Goal: Task Accomplishment & Management: Manage account settings

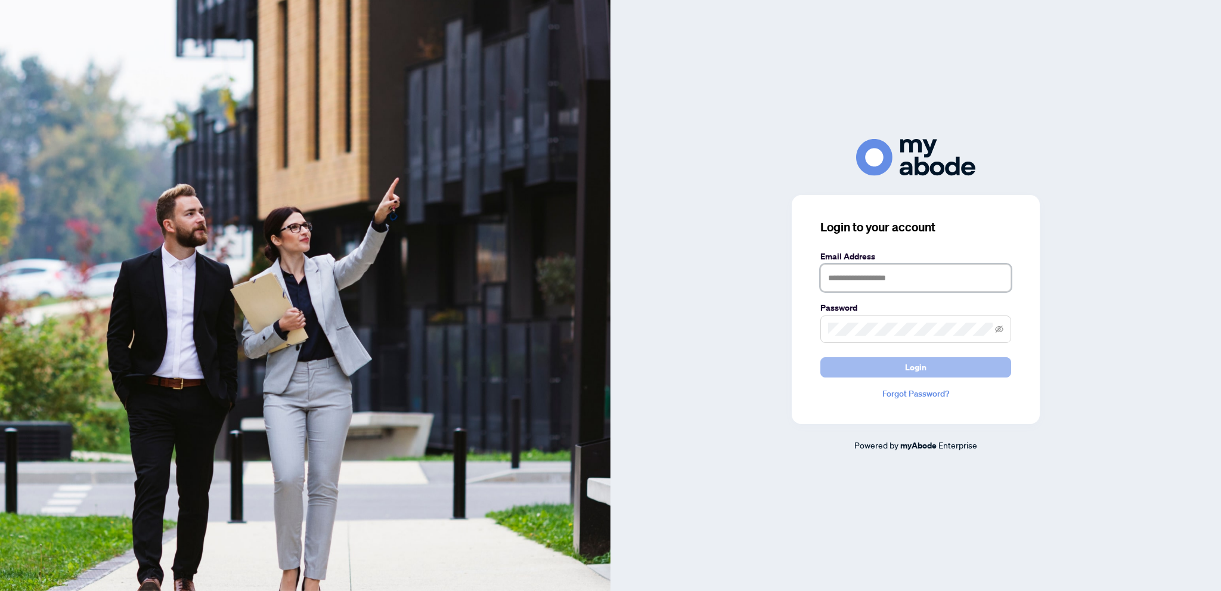
type input "**********"
click at [947, 364] on button "Login" at bounding box center [915, 367] width 191 height 20
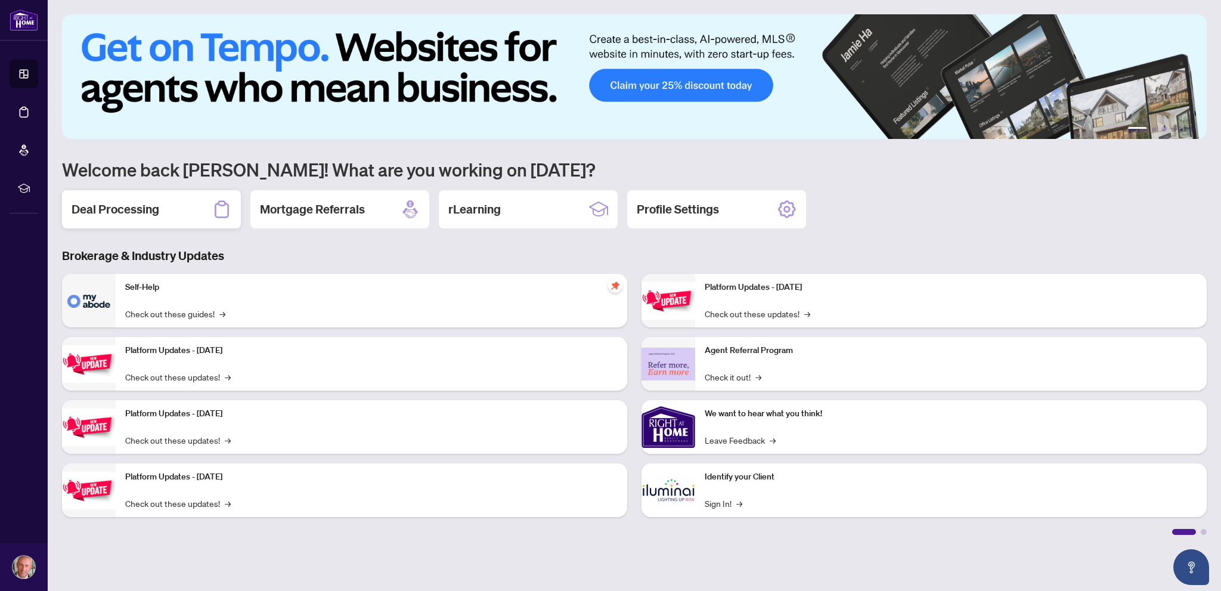
click at [164, 209] on div "Deal Processing" at bounding box center [151, 209] width 179 height 38
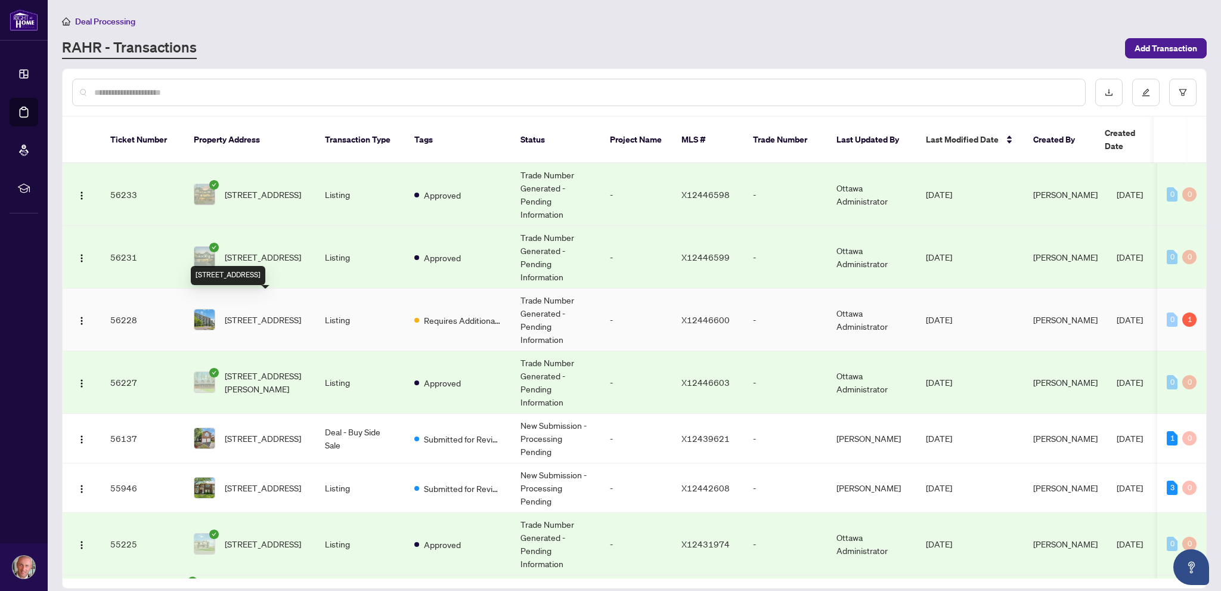
click at [299, 313] on span "[STREET_ADDRESS]" at bounding box center [263, 319] width 76 height 13
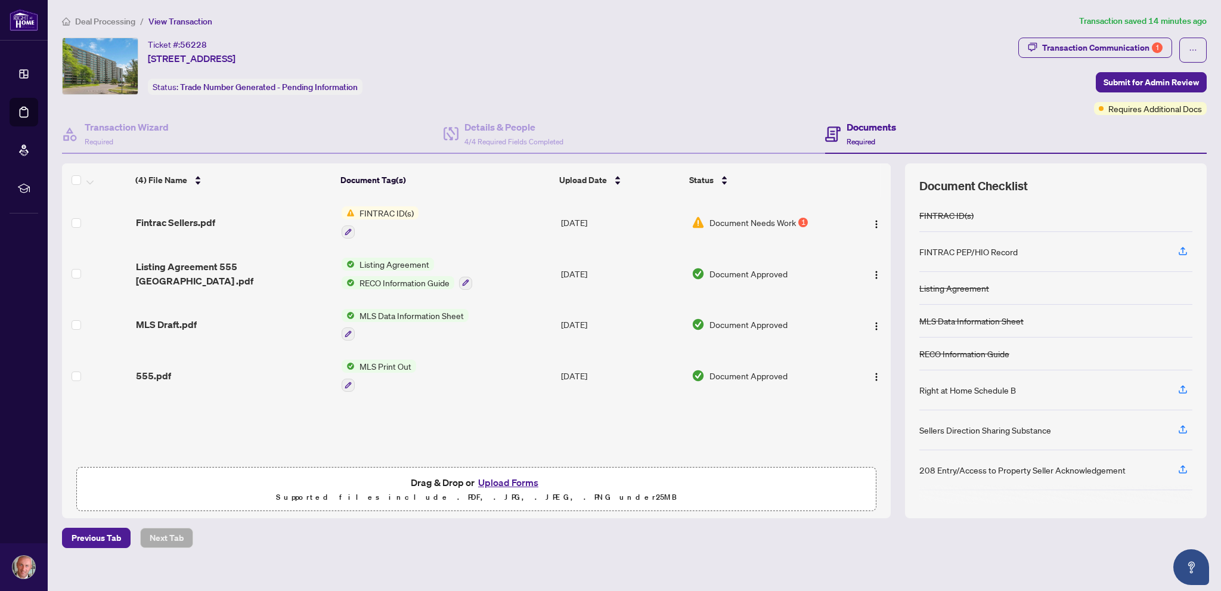
click at [520, 478] on button "Upload Forms" at bounding box center [508, 483] width 67 height 16
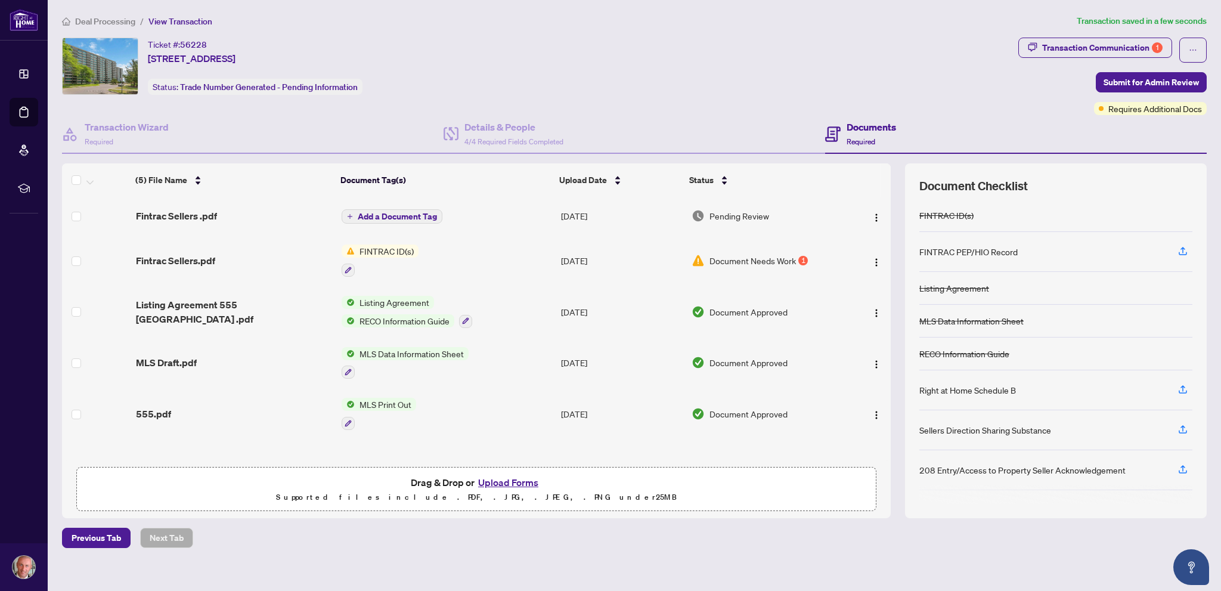
click at [496, 481] on button "Upload Forms" at bounding box center [508, 483] width 67 height 16
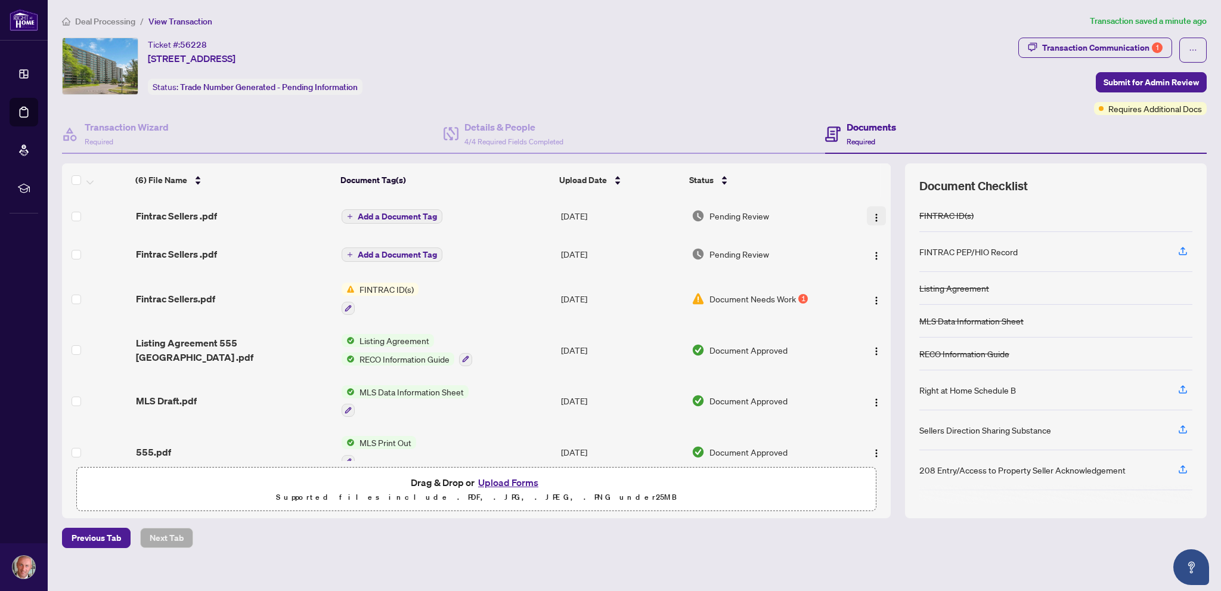
click at [872, 214] on img "button" at bounding box center [877, 218] width 10 height 10
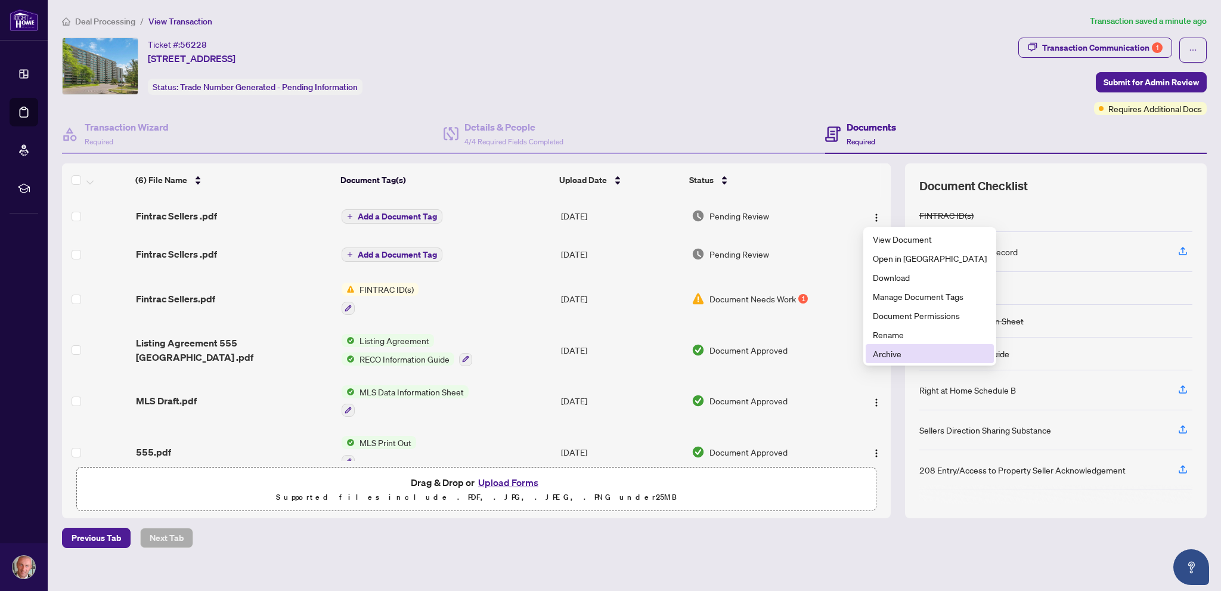
click at [894, 356] on span "Archive" at bounding box center [930, 353] width 114 height 13
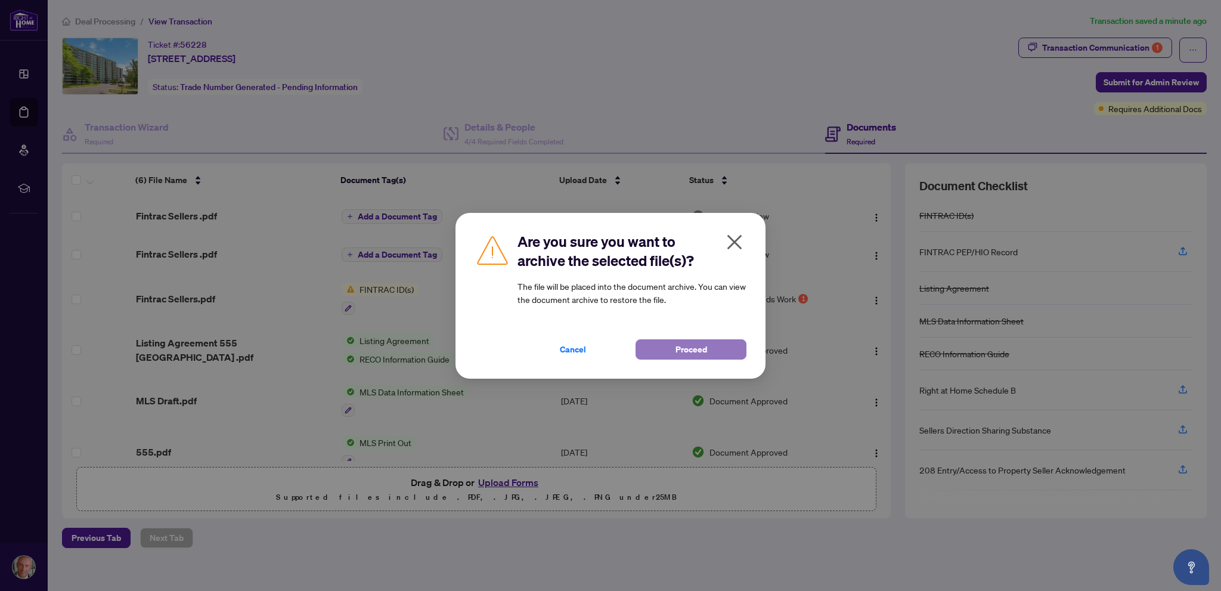
click at [715, 347] on button "Proceed" at bounding box center [691, 349] width 111 height 20
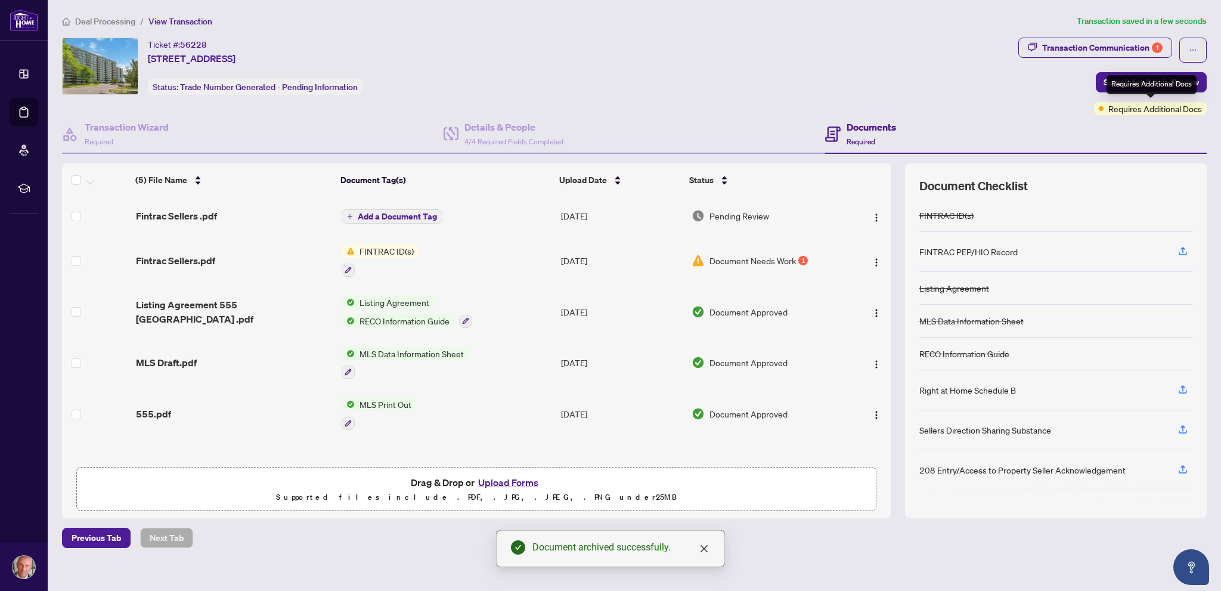
click at [1158, 81] on div "Requires Additional Docs" at bounding box center [1152, 84] width 90 height 19
click at [1107, 81] on span "Submit for Admin Review" at bounding box center [1151, 82] width 95 height 19
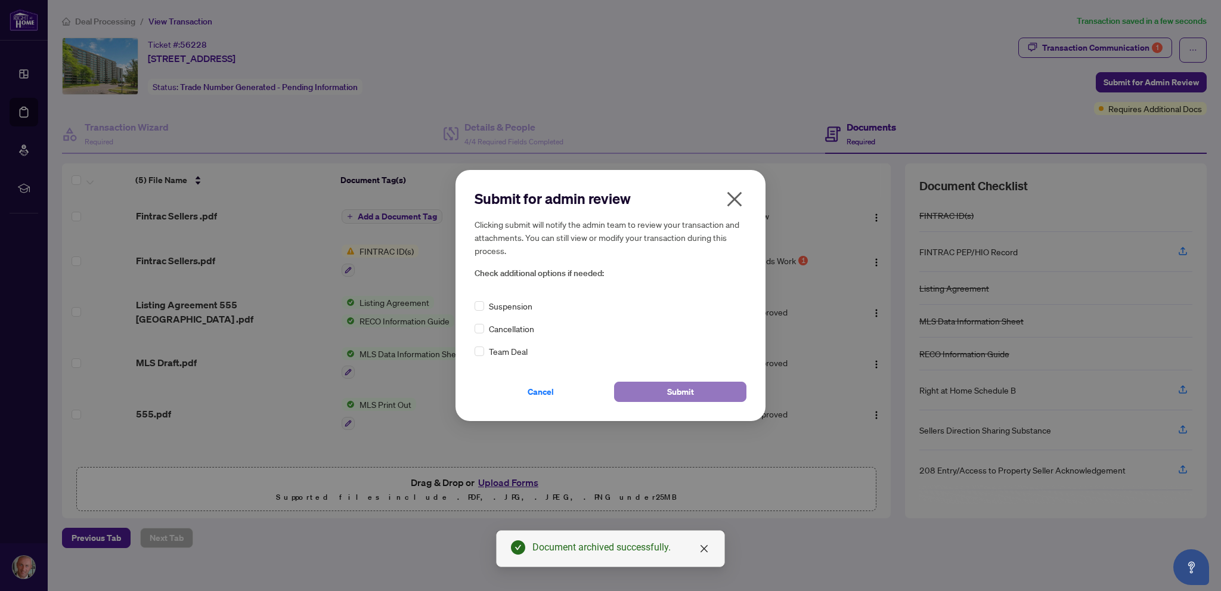
click at [679, 388] on span "Submit" at bounding box center [680, 391] width 27 height 19
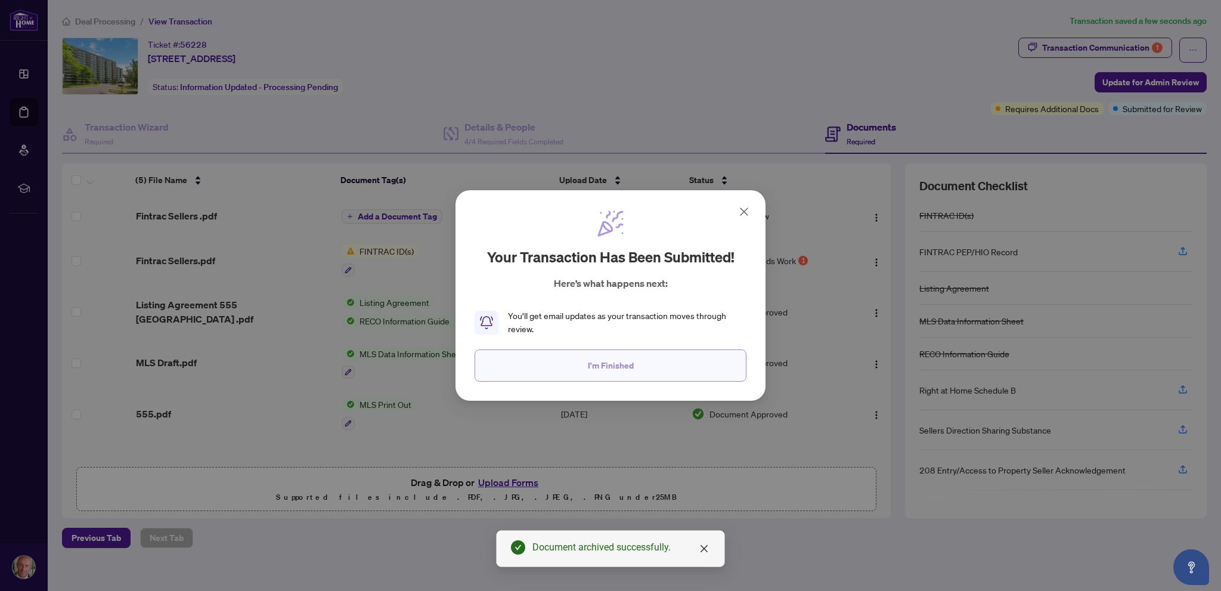
click at [642, 357] on button "I'm Finished" at bounding box center [611, 365] width 272 height 32
